Goal: Obtain resource: Obtain resource

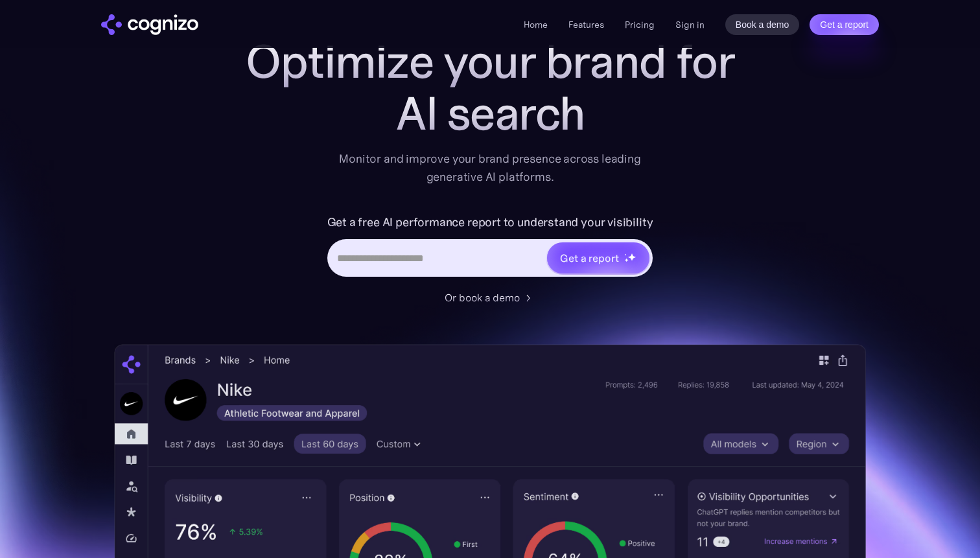
scroll to position [87, 0]
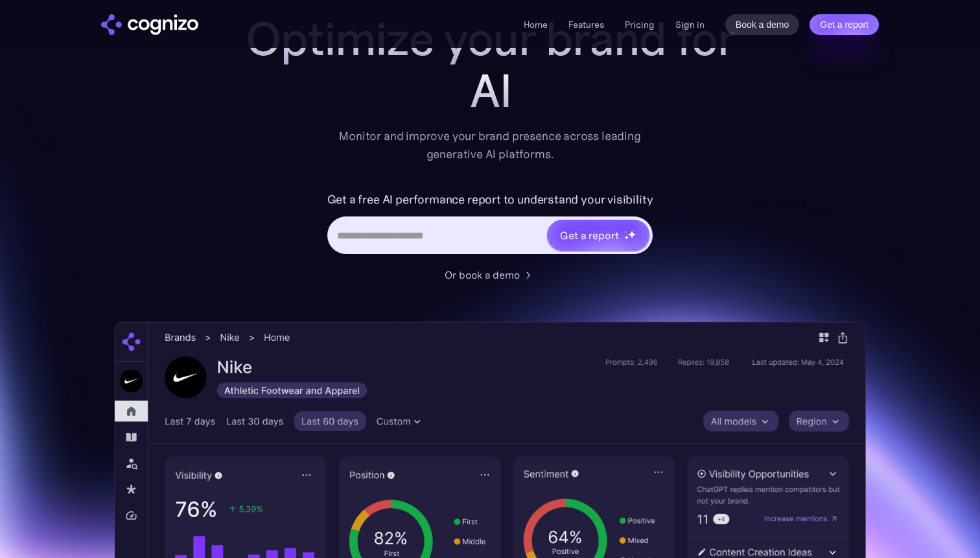
click at [425, 232] on input "Hero URL Input Form" at bounding box center [437, 235] width 217 height 25
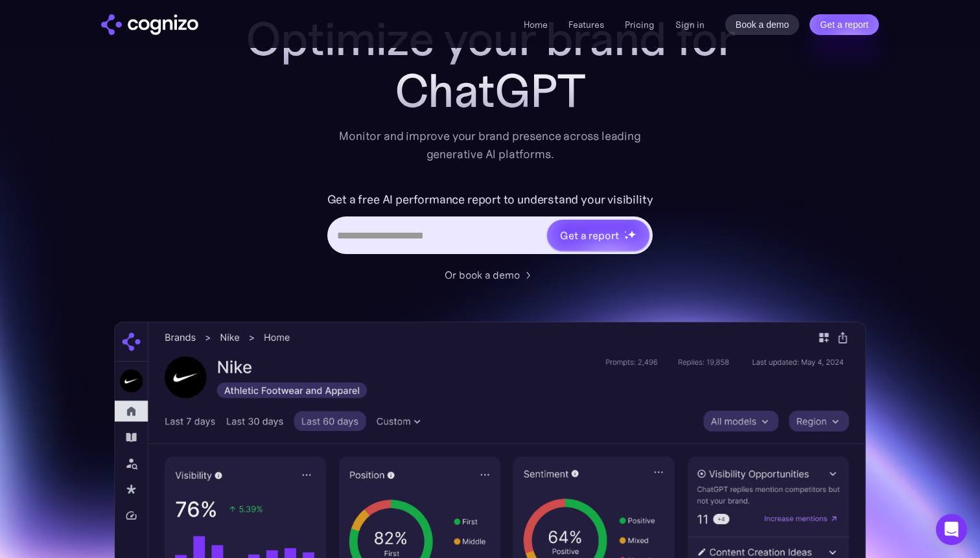
click at [332, 195] on label "Get a free AI performance report to understand your visibility" at bounding box center [490, 199] width 326 height 21
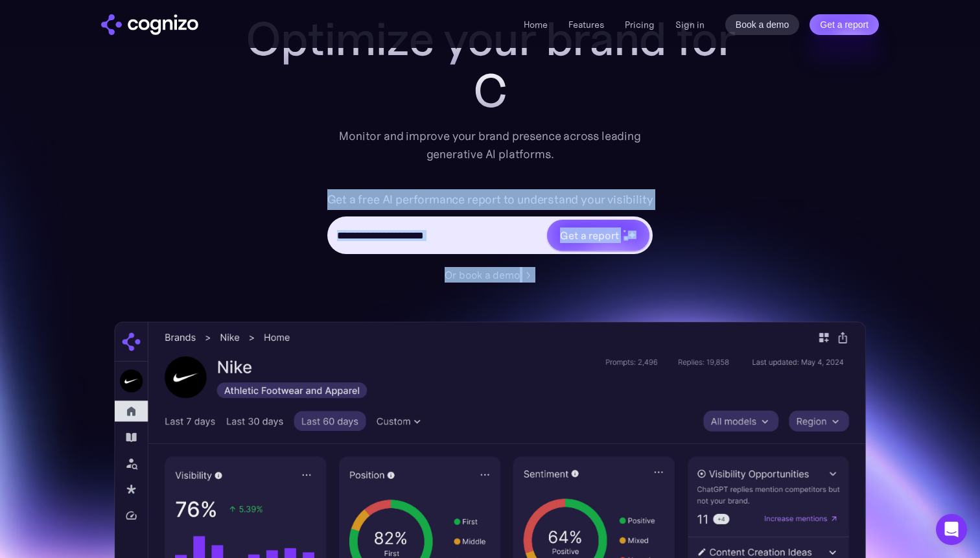
drag, startPoint x: 332, startPoint y: 195, endPoint x: 602, endPoint y: 277, distance: 282.4
click at [602, 277] on div "Get a free AI performance report to understand your visibility Get a report Or …" at bounding box center [490, 235] width 519 height 93
click at [384, 225] on input "Hero URL Input Form" at bounding box center [437, 235] width 217 height 25
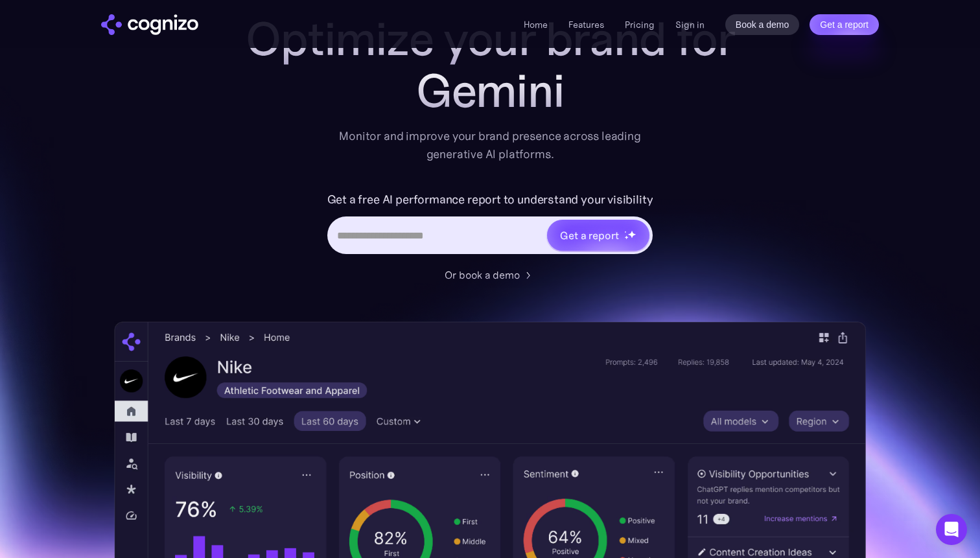
click at [384, 225] on input "Hero URL Input Form" at bounding box center [437, 235] width 217 height 25
click at [370, 198] on label "Get a free AI performance report to understand your visibility" at bounding box center [490, 199] width 326 height 21
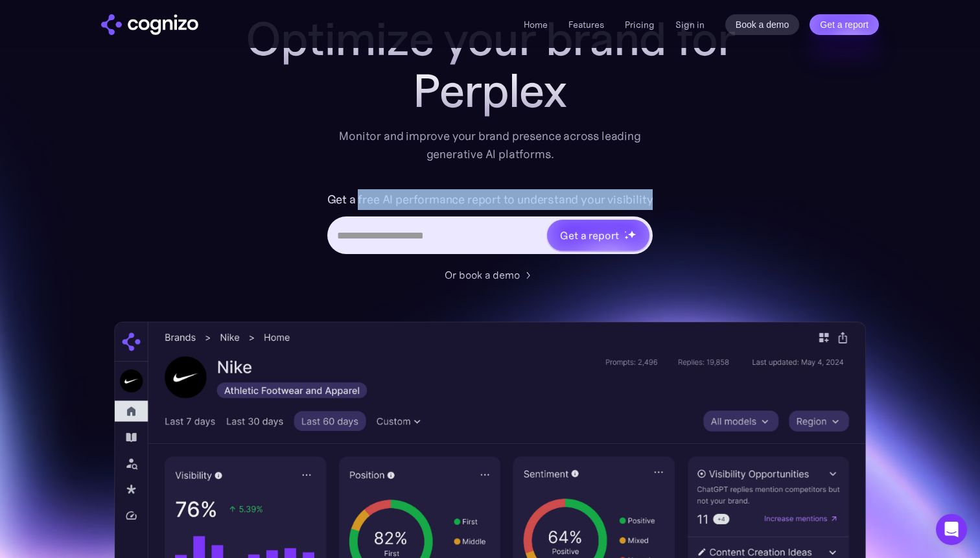
drag, startPoint x: 370, startPoint y: 198, endPoint x: 637, endPoint y: 204, distance: 266.5
click at [637, 204] on label "Get a free AI performance report to understand your visibility" at bounding box center [490, 199] width 326 height 21
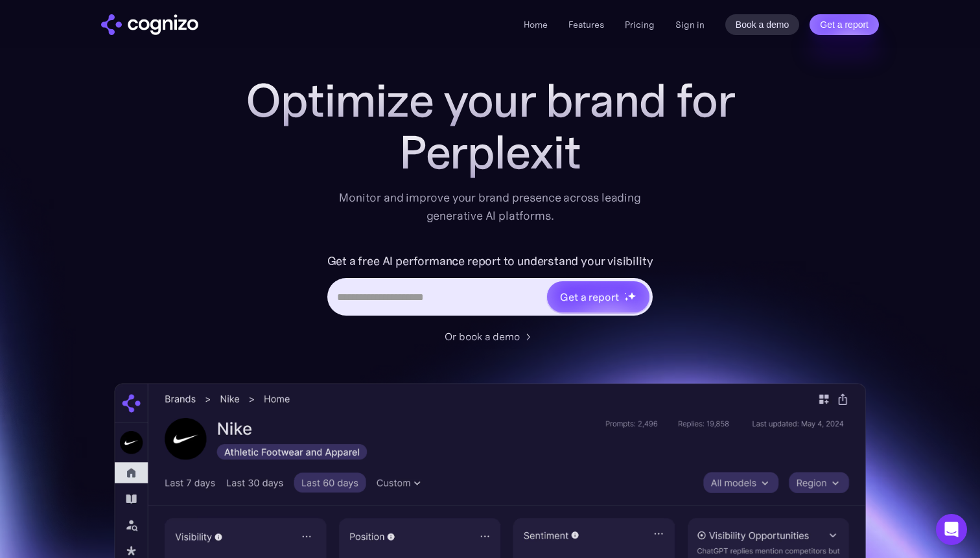
scroll to position [0, 0]
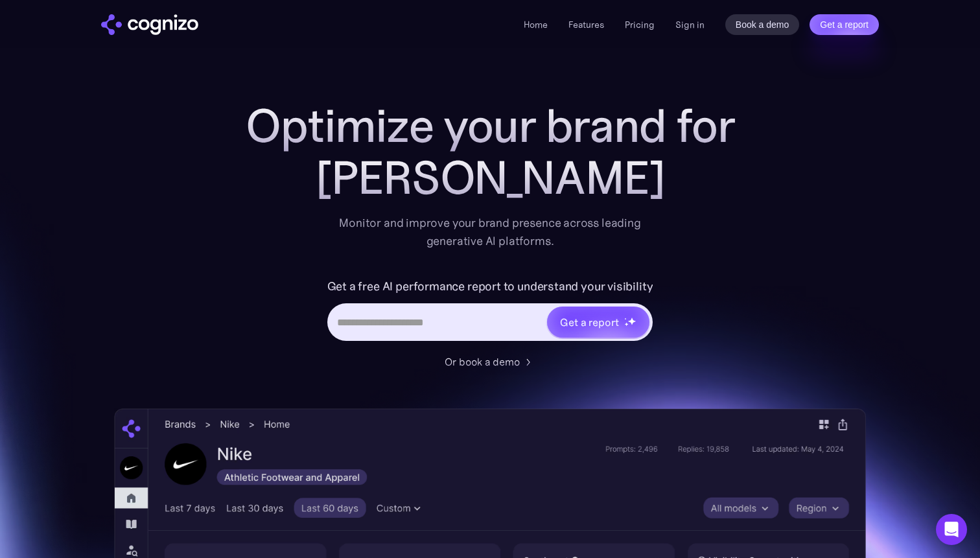
click at [442, 325] on input "Hero URL Input Form" at bounding box center [437, 322] width 217 height 25
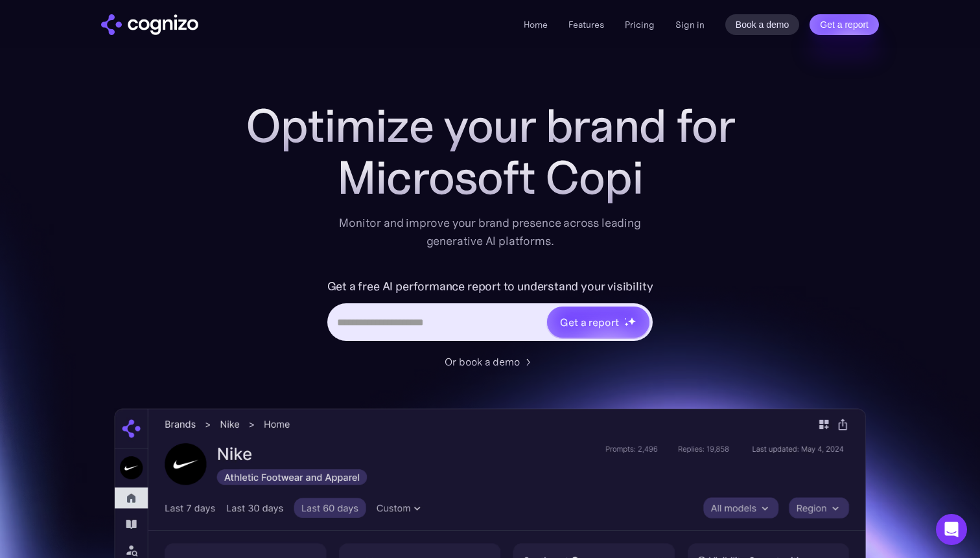
click at [391, 331] on input "Hero URL Input Form" at bounding box center [437, 322] width 217 height 25
click at [633, 320] on img "Hero URL Input Form" at bounding box center [632, 321] width 8 height 8
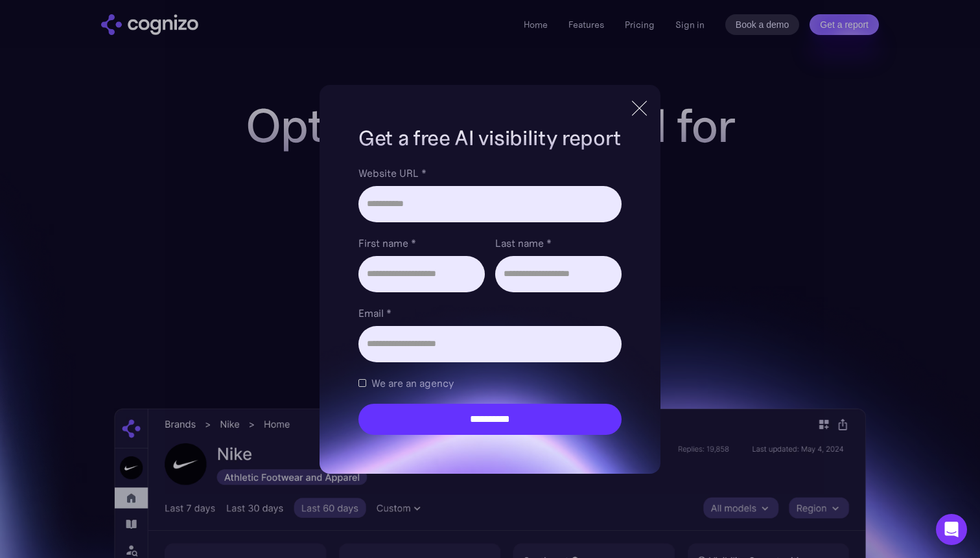
click at [637, 111] on div at bounding box center [639, 108] width 21 height 23
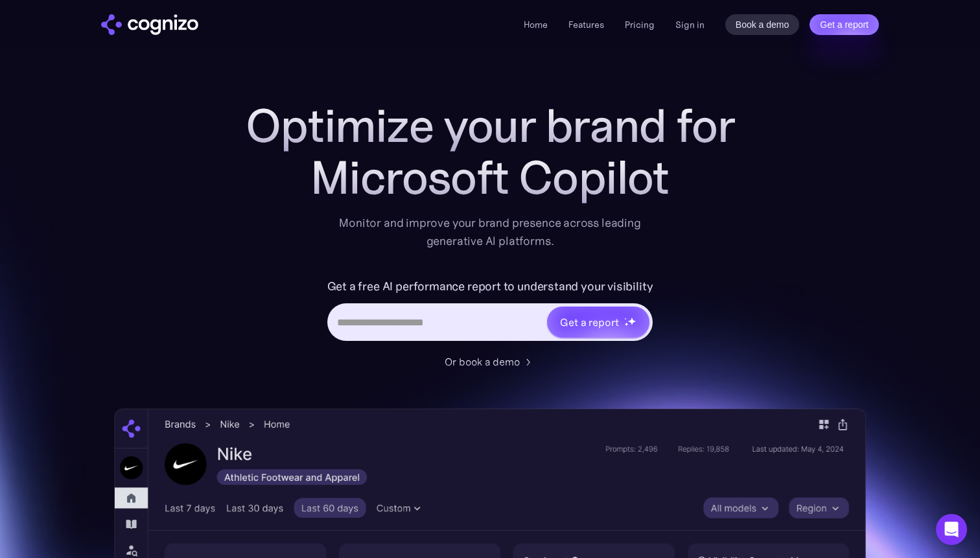
click at [377, 115] on h1 "Optimize your brand for" at bounding box center [490, 126] width 519 height 52
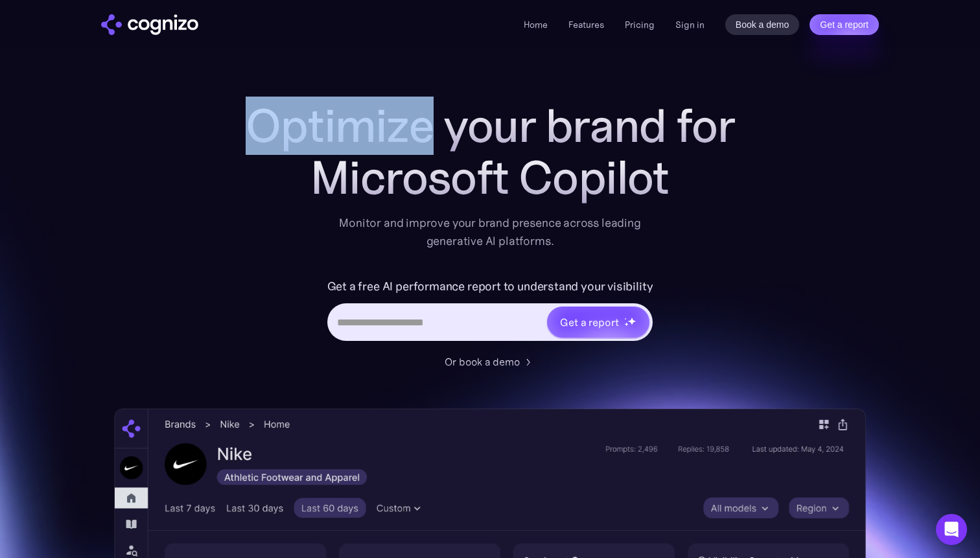
click at [377, 115] on h1 "Optimize your brand for" at bounding box center [490, 126] width 519 height 52
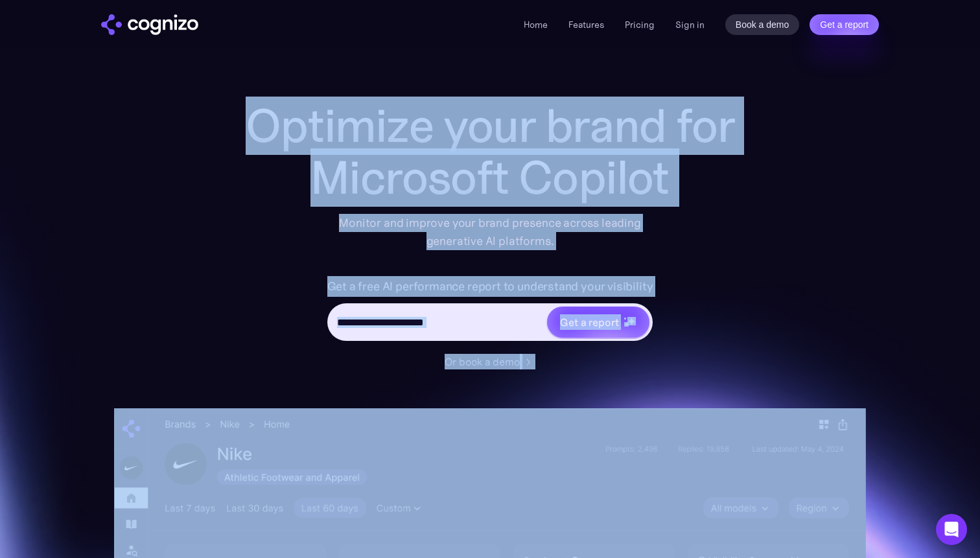
drag, startPoint x: 377, startPoint y: 115, endPoint x: 646, endPoint y: 389, distance: 384.2
click at [646, 391] on div "Optimize your brand for Microsoft Copilot Monitor and improve your brand presen…" at bounding box center [490, 526] width 752 height 852
click at [646, 389] on div "Optimize your brand for Microsoft Copil Monitor and improve your brand presence…" at bounding box center [490, 526] width 752 height 852
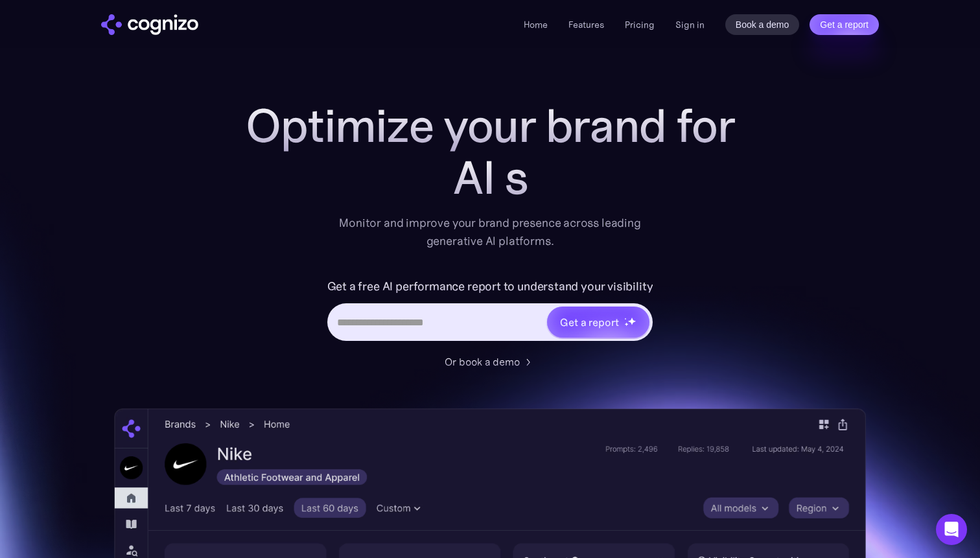
click at [389, 328] on input "Hero URL Input Form" at bounding box center [437, 322] width 217 height 25
click at [438, 325] on input "Hero URL Input Form" at bounding box center [437, 322] width 217 height 25
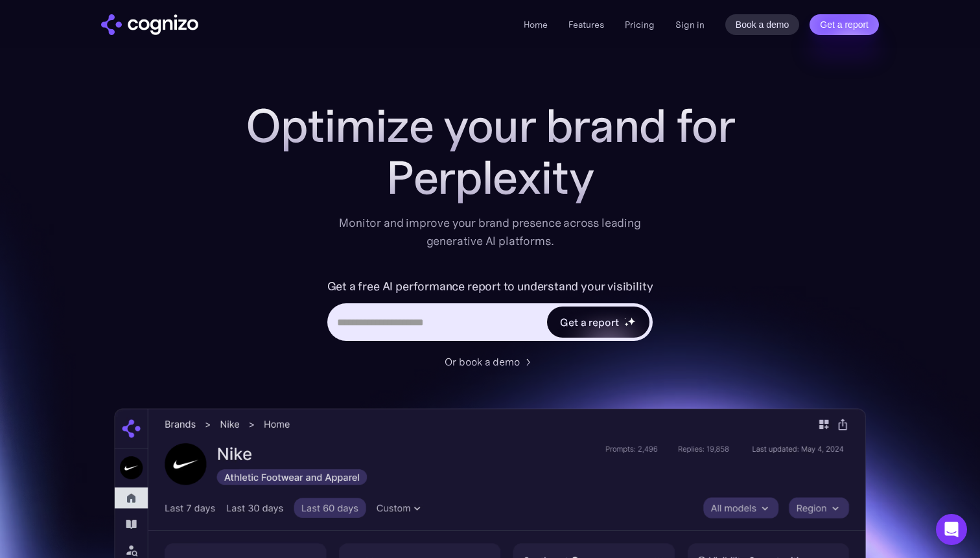
click at [569, 314] on div "Get a report" at bounding box center [589, 322] width 58 height 16
